Goal: Task Accomplishment & Management: Use online tool/utility

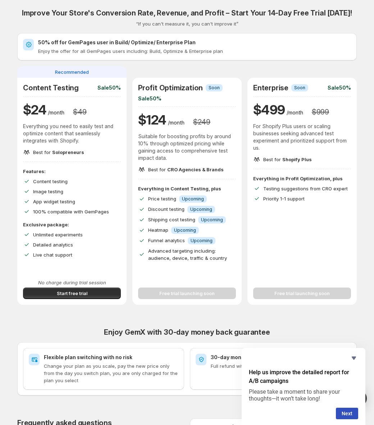
drag, startPoint x: 107, startPoint y: 295, endPoint x: 105, endPoint y: 313, distance: 18.5
click at [105, 313] on div "Improve Your Store's Conversion Rate, Revenue, and Profit – Start Your 14-Day F…" at bounding box center [187, 266] width 340 height 515
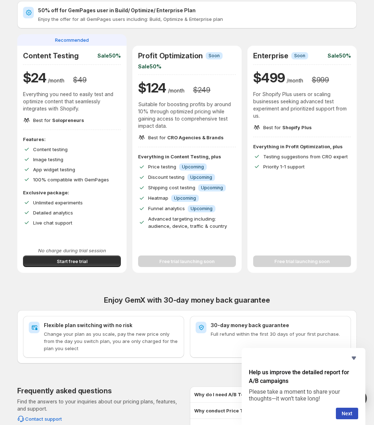
scroll to position [31, 0]
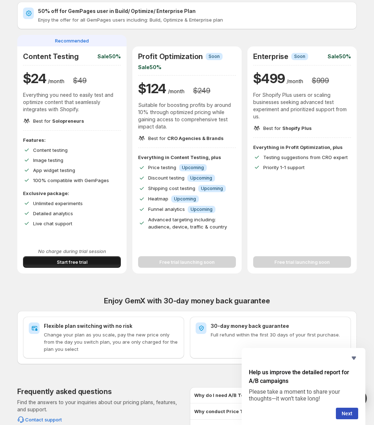
click at [104, 261] on button "Start free trial" at bounding box center [72, 262] width 98 height 12
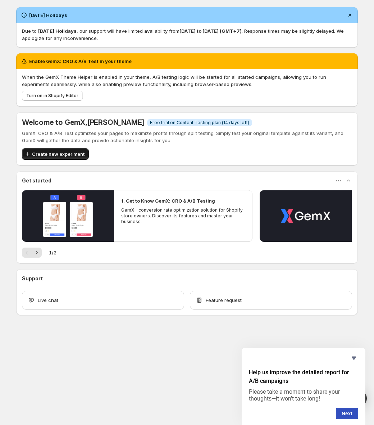
click at [64, 158] on button "Create new experiment" at bounding box center [55, 154] width 67 height 12
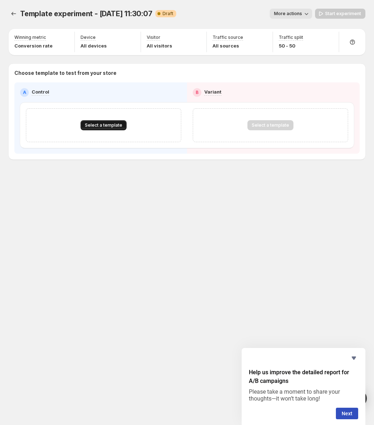
click at [100, 124] on span "Select a template" at bounding box center [103, 125] width 37 height 6
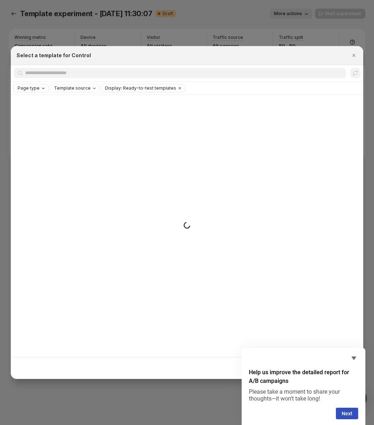
click at [40, 90] on icon "Page type" at bounding box center [43, 88] width 6 height 6
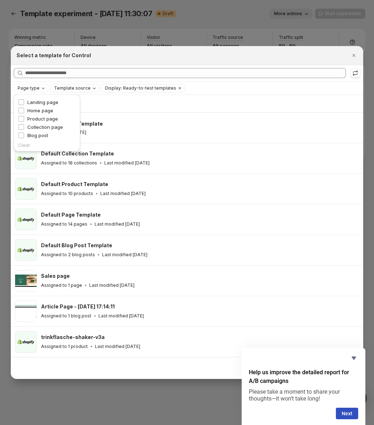
click at [74, 91] on span "Template source" at bounding box center [72, 88] width 37 height 6
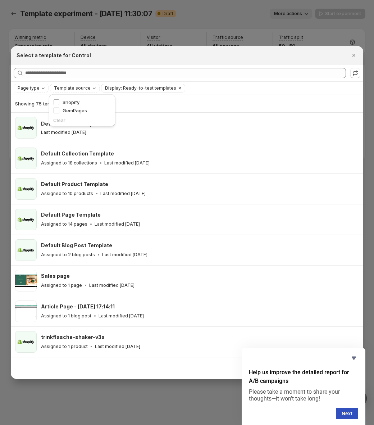
click at [139, 85] on button "Display: Ready-to-test templates" at bounding box center [139, 88] width 75 height 8
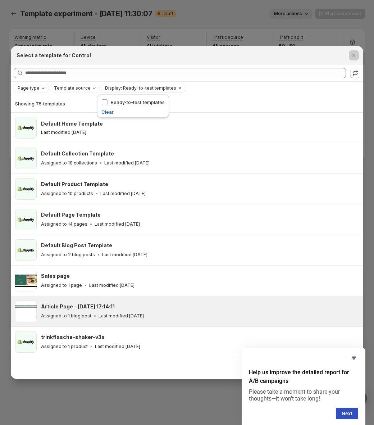
drag, startPoint x: 97, startPoint y: 400, endPoint x: 68, endPoint y: 359, distance: 51.2
click at [97, 400] on div at bounding box center [187, 212] width 374 height 425
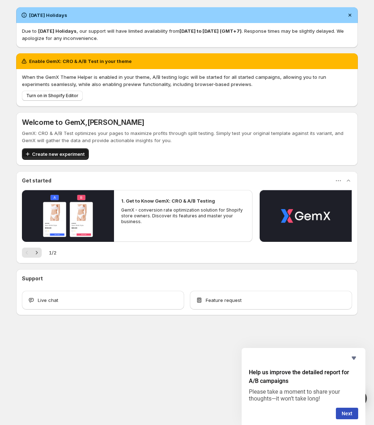
click at [50, 91] on button "Turn on in Shopify Editor" at bounding box center [52, 96] width 61 height 10
click at [72, 151] on span "Create new experiment" at bounding box center [58, 154] width 53 height 7
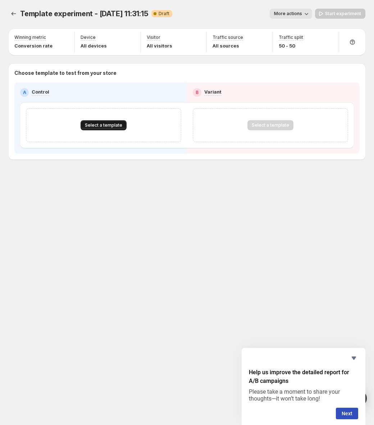
click at [95, 126] on span "Select a template" at bounding box center [103, 125] width 37 height 6
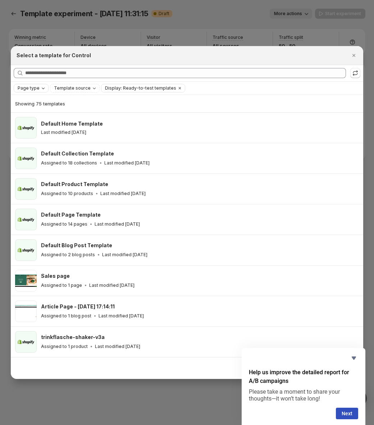
click at [39, 87] on div "Page type" at bounding box center [32, 88] width 30 height 7
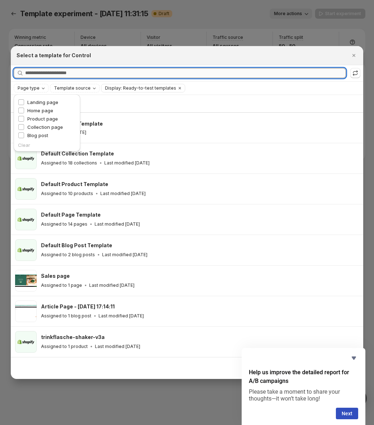
click at [199, 76] on input "Searching all templates" at bounding box center [185, 73] width 321 height 10
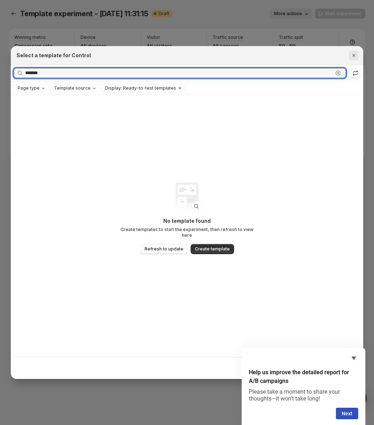
type input "*******"
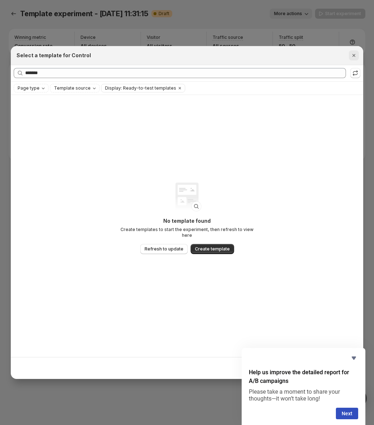
click at [354, 55] on icon "Close" at bounding box center [354, 55] width 7 height 7
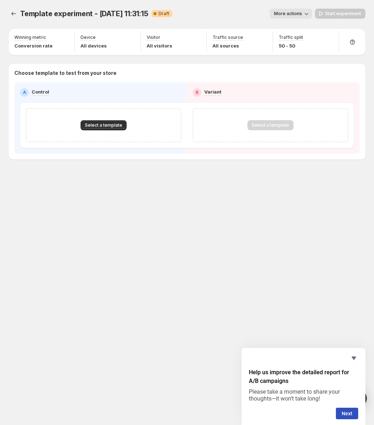
click at [308, 15] on icon "button" at bounding box center [306, 13] width 7 height 7
